Goal: Navigation & Orientation: Find specific page/section

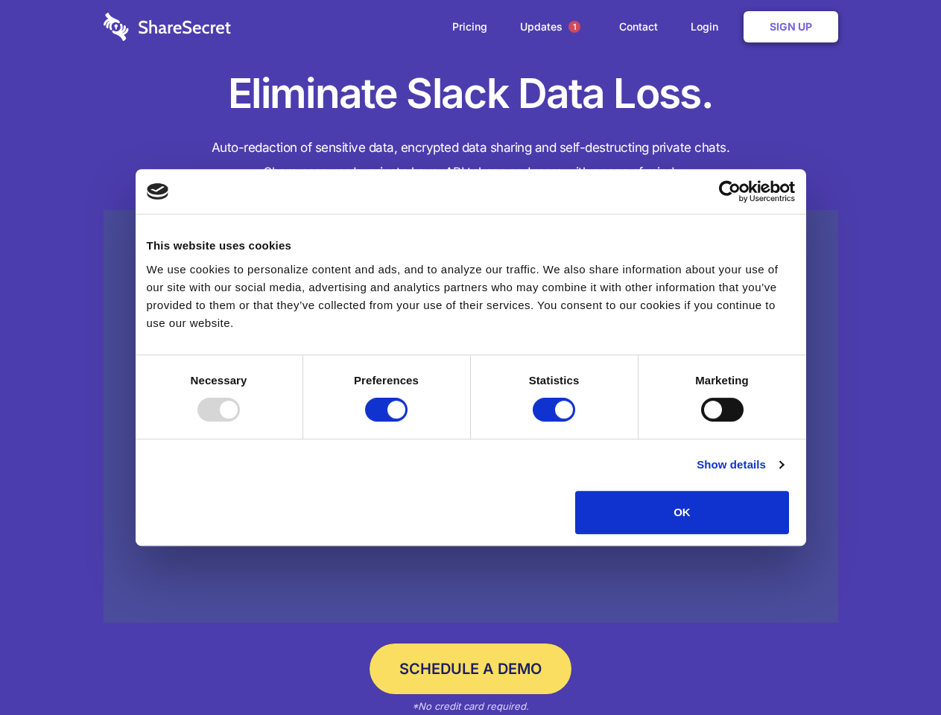
click at [240, 422] on div at bounding box center [218, 410] width 42 height 24
click at [408, 422] on input "Preferences" at bounding box center [386, 410] width 42 height 24
checkbox input "false"
click at [556, 422] on input "Statistics" at bounding box center [554, 410] width 42 height 24
checkbox input "false"
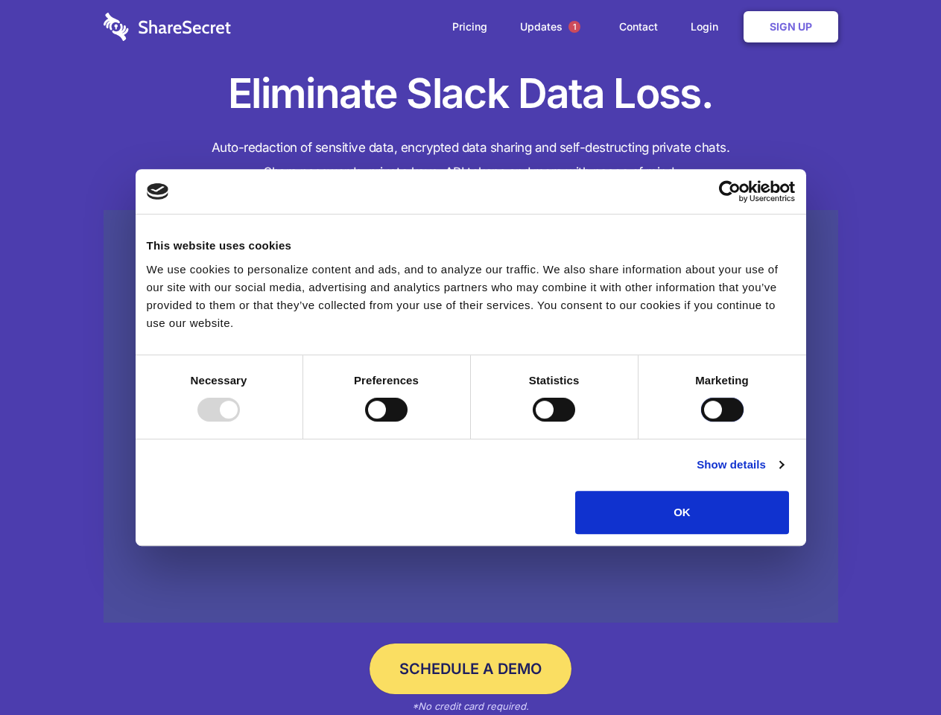
click at [701, 422] on input "Marketing" at bounding box center [722, 410] width 42 height 24
checkbox input "true"
click at [783, 474] on link "Show details" at bounding box center [740, 465] width 86 height 18
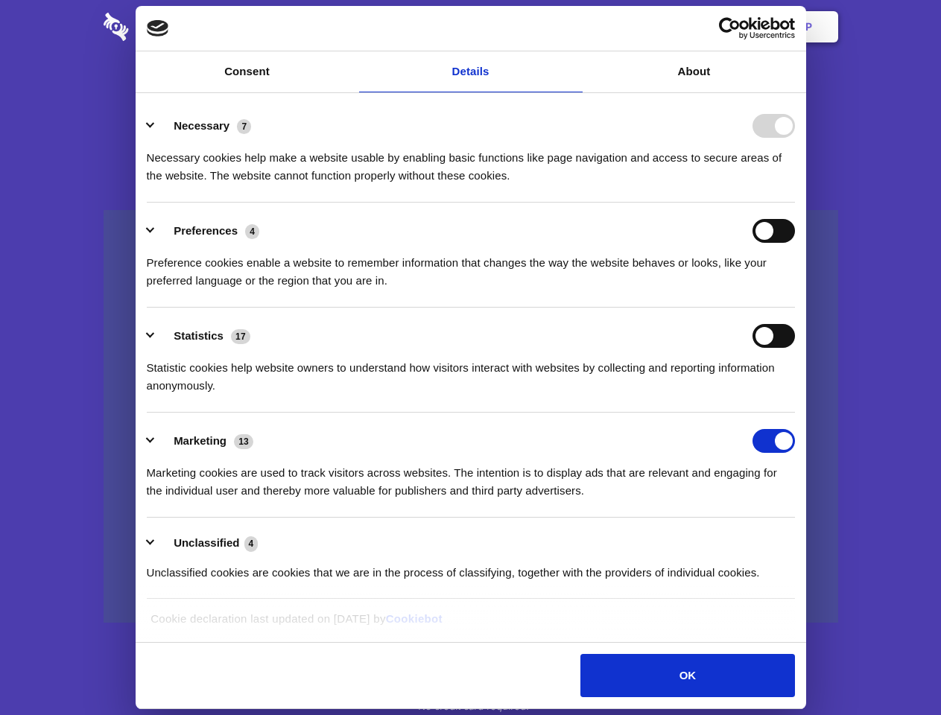
click at [802, 539] on ul "Necessary 7 Necessary cookies help make a website usable by enabling basic func…" at bounding box center [470, 349] width 662 height 502
click at [574, 27] on span "1" at bounding box center [574, 27] width 12 height 12
